Goal: Information Seeking & Learning: Learn about a topic

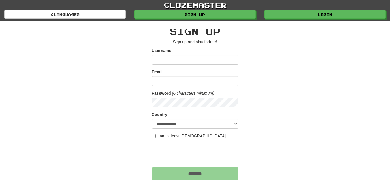
scroll to position [58, 0]
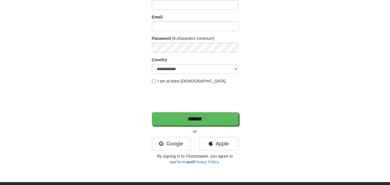
scroll to position [55, 0]
click at [165, 144] on link "Google" at bounding box center [171, 143] width 39 height 13
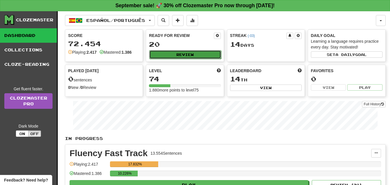
click at [187, 50] on button "Review" at bounding box center [185, 54] width 72 height 9
select select "**"
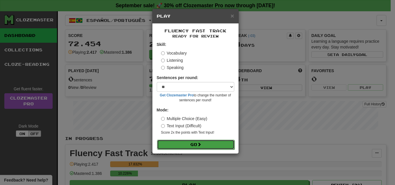
click at [197, 146] on button "Go" at bounding box center [195, 145] width 77 height 10
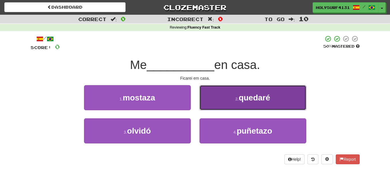
click at [220, 104] on button "2 . quedaré" at bounding box center [253, 97] width 107 height 25
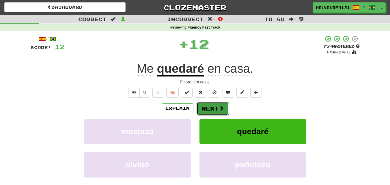
click at [220, 106] on span at bounding box center [221, 108] width 5 height 5
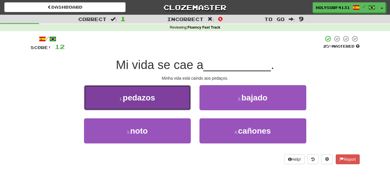
click at [173, 104] on button "1 . pedazos" at bounding box center [137, 97] width 107 height 25
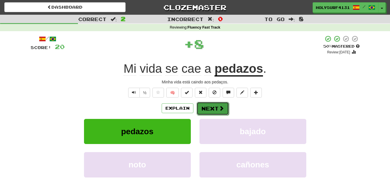
click at [211, 105] on button "Next" at bounding box center [213, 108] width 32 height 13
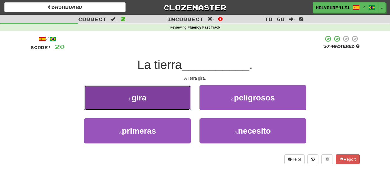
click at [169, 102] on button "1 . gira" at bounding box center [137, 97] width 107 height 25
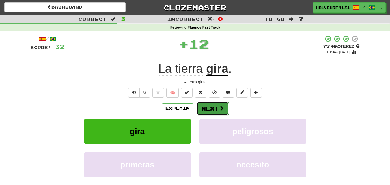
click at [210, 106] on button "Next" at bounding box center [213, 108] width 32 height 13
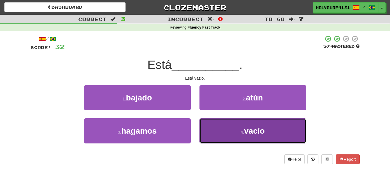
click at [219, 133] on button "4 . vacío" at bounding box center [253, 130] width 107 height 25
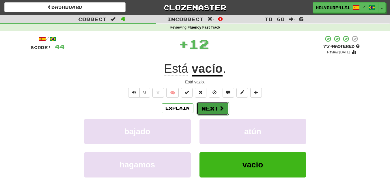
click at [214, 109] on button "Next" at bounding box center [213, 108] width 32 height 13
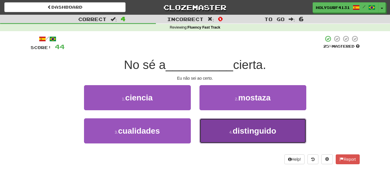
click at [215, 131] on button "4 . distinguido" at bounding box center [253, 130] width 107 height 25
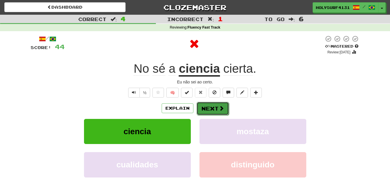
click at [215, 104] on button "Next" at bounding box center [213, 108] width 32 height 13
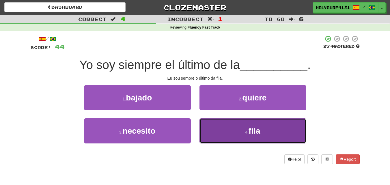
click at [229, 127] on button "4 . fila" at bounding box center [253, 130] width 107 height 25
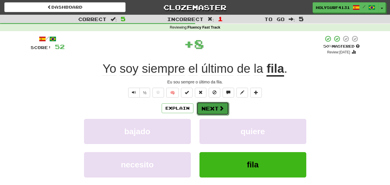
click at [225, 107] on button "Next" at bounding box center [213, 108] width 32 height 13
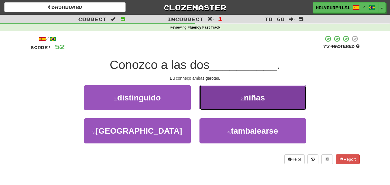
click at [214, 106] on button "2 . niñas" at bounding box center [253, 97] width 107 height 25
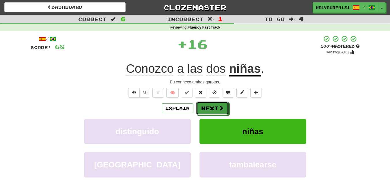
click at [214, 106] on button "Next" at bounding box center [213, 108] width 32 height 13
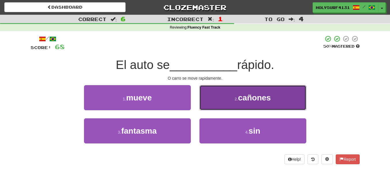
click at [212, 107] on button "2 . cañones" at bounding box center [253, 97] width 107 height 25
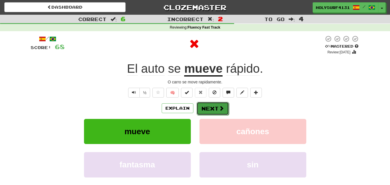
click at [208, 109] on button "Next" at bounding box center [213, 108] width 32 height 13
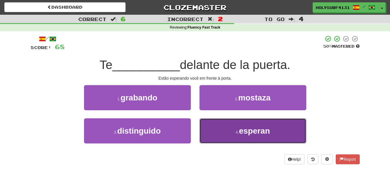
click at [219, 131] on button "4 . esperan" at bounding box center [253, 130] width 107 height 25
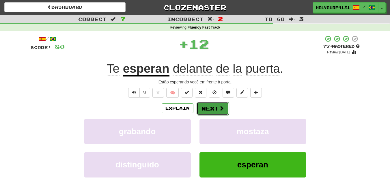
click at [218, 112] on button "Next" at bounding box center [213, 108] width 32 height 13
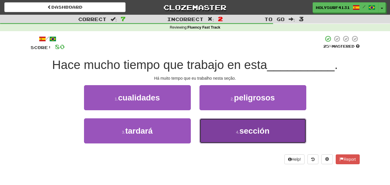
click at [215, 131] on button "4 . sección" at bounding box center [253, 130] width 107 height 25
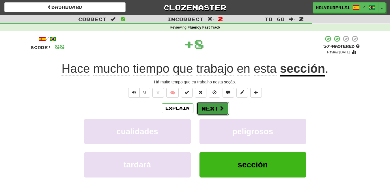
click at [215, 113] on button "Next" at bounding box center [213, 108] width 32 height 13
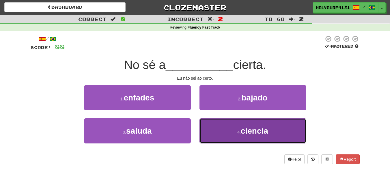
click at [215, 131] on button "4 . ciencia" at bounding box center [253, 130] width 107 height 25
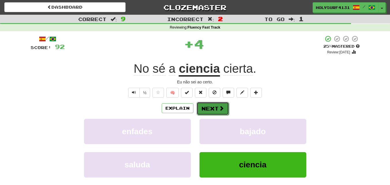
click at [211, 106] on button "Next" at bounding box center [213, 108] width 32 height 13
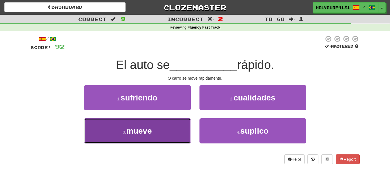
click at [180, 127] on button "3 . mueve" at bounding box center [137, 130] width 107 height 25
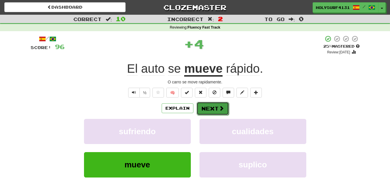
click at [214, 105] on button "Next" at bounding box center [213, 108] width 32 height 13
